Goal: Find specific page/section

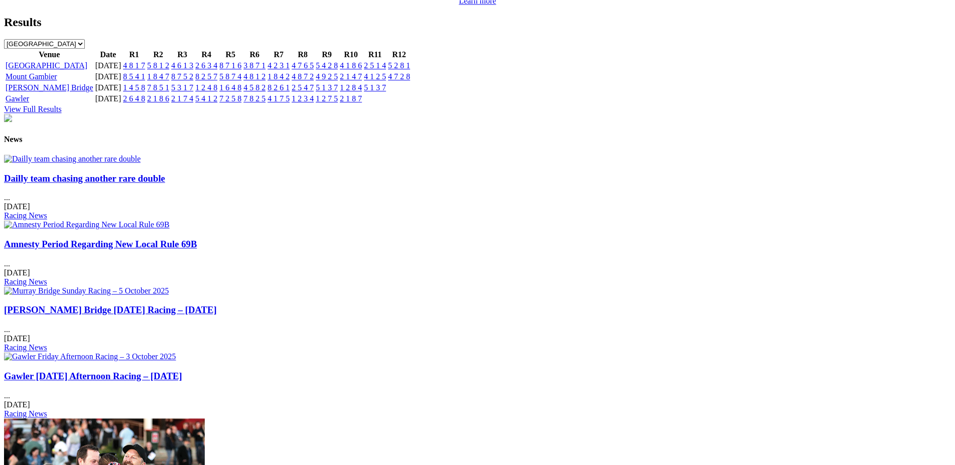
scroll to position [1143, 0]
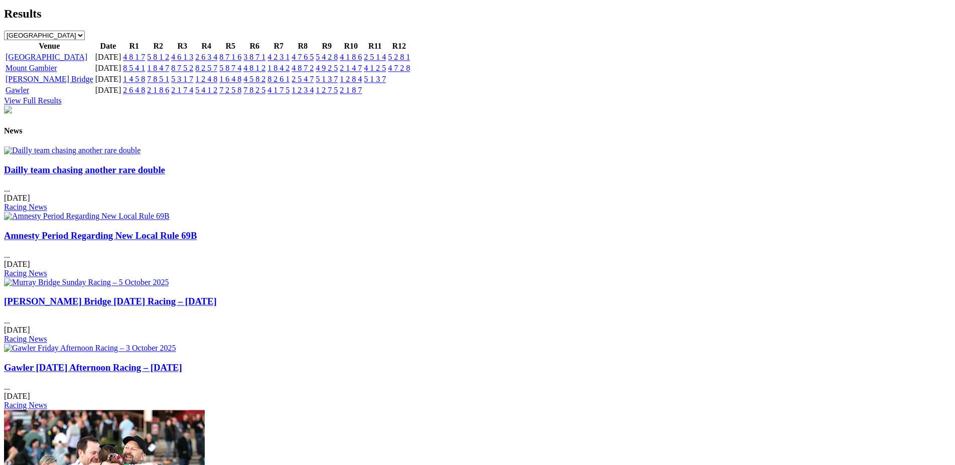
click at [197, 230] on link "Amnesty Period Regarding New Local Rule 69B" at bounding box center [100, 235] width 193 height 11
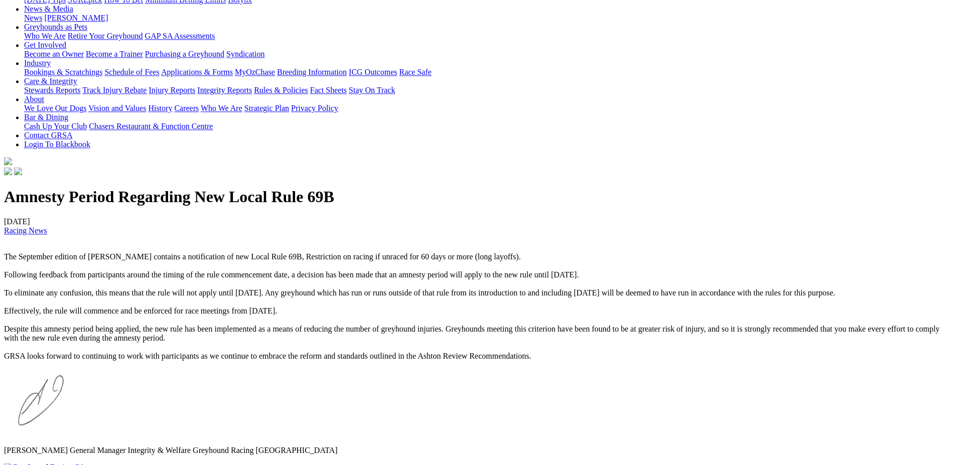
scroll to position [151, 0]
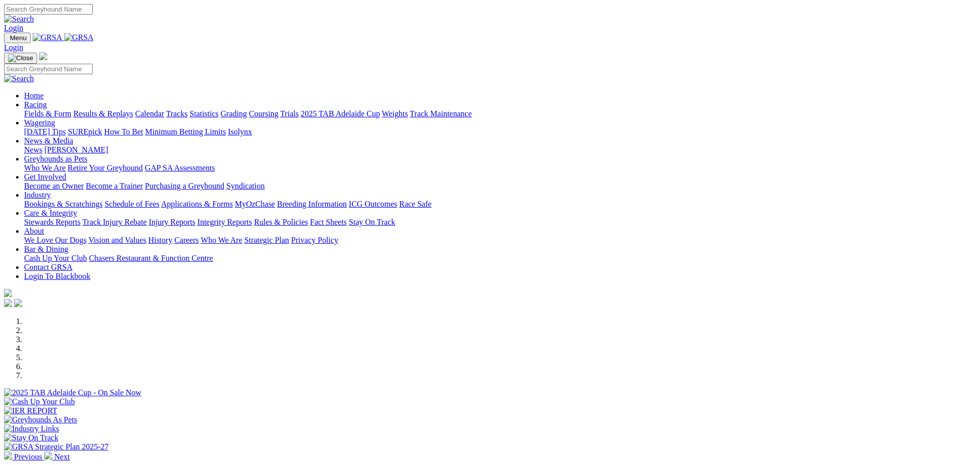
click at [108, 146] on link "[PERSON_NAME]" at bounding box center [76, 150] width 64 height 9
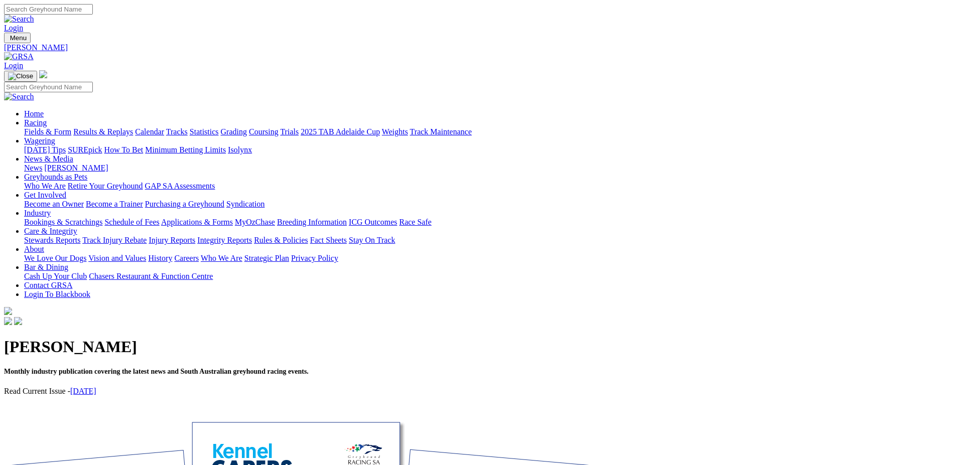
click at [96, 387] on link "[DATE]" at bounding box center [83, 391] width 26 height 9
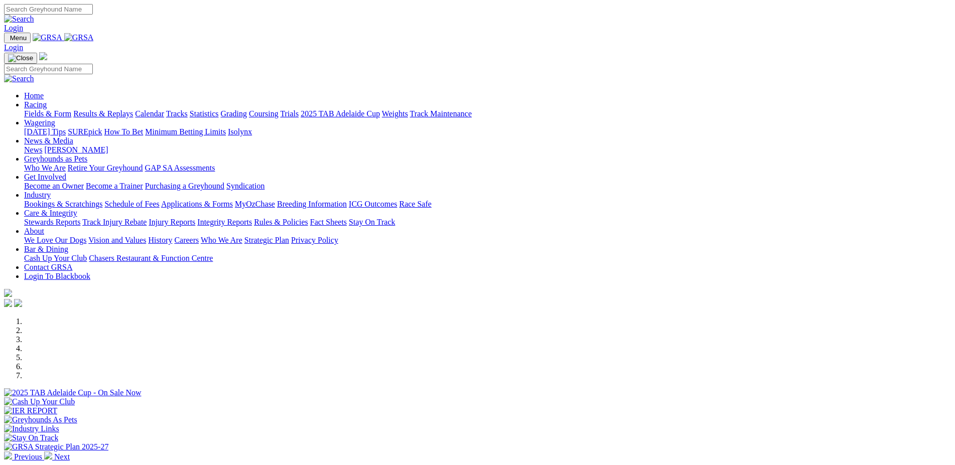
click at [73, 137] on link "News & Media" at bounding box center [48, 141] width 49 height 9
click at [108, 146] on link "[PERSON_NAME]" at bounding box center [76, 150] width 64 height 9
click at [505, 397] on div at bounding box center [477, 397] width 947 height 0
